Goal: Entertainment & Leisure: Consume media (video, audio)

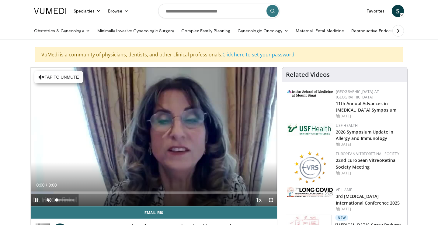
click at [48, 201] on span "Video Player" at bounding box center [49, 199] width 12 height 12
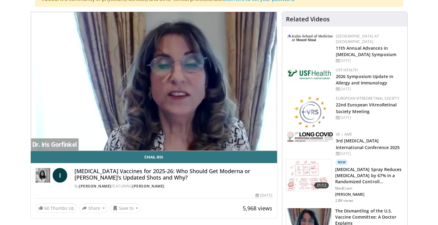
scroll to position [57, 0]
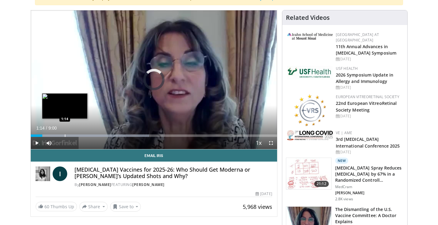
click at [65, 135] on div "Progress Bar" at bounding box center [65, 135] width 1 height 2
click at [67, 136] on div "Progress Bar" at bounding box center [66, 135] width 1 height 2
click at [63, 136] on div "Progress Bar" at bounding box center [63, 135] width 1 height 2
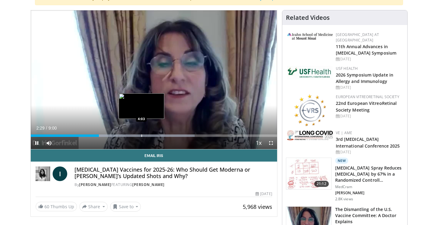
click at [141, 134] on div "Progress Bar" at bounding box center [141, 135] width 1 height 2
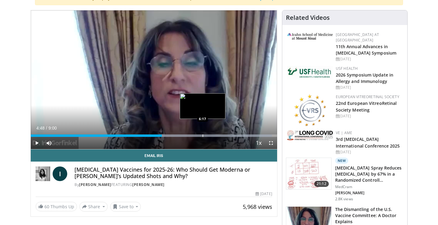
click at [203, 135] on div "Progress Bar" at bounding box center [203, 135] width 1 height 2
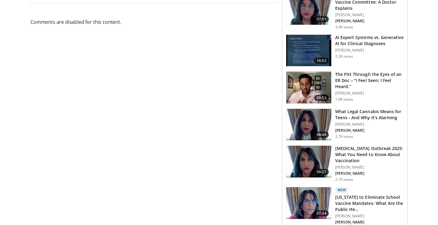
scroll to position [270, 0]
click at [294, 66] on img at bounding box center [308, 50] width 45 height 32
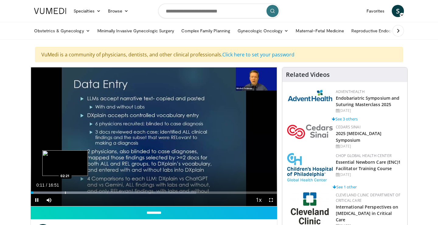
click at [65, 192] on div "Progress Bar" at bounding box center [65, 192] width 1 height 2
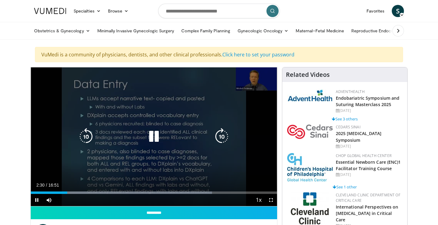
click at [154, 106] on div "10 seconds Tap to unmute" at bounding box center [154, 136] width 246 height 138
